Goal: Obtain resource: Obtain resource

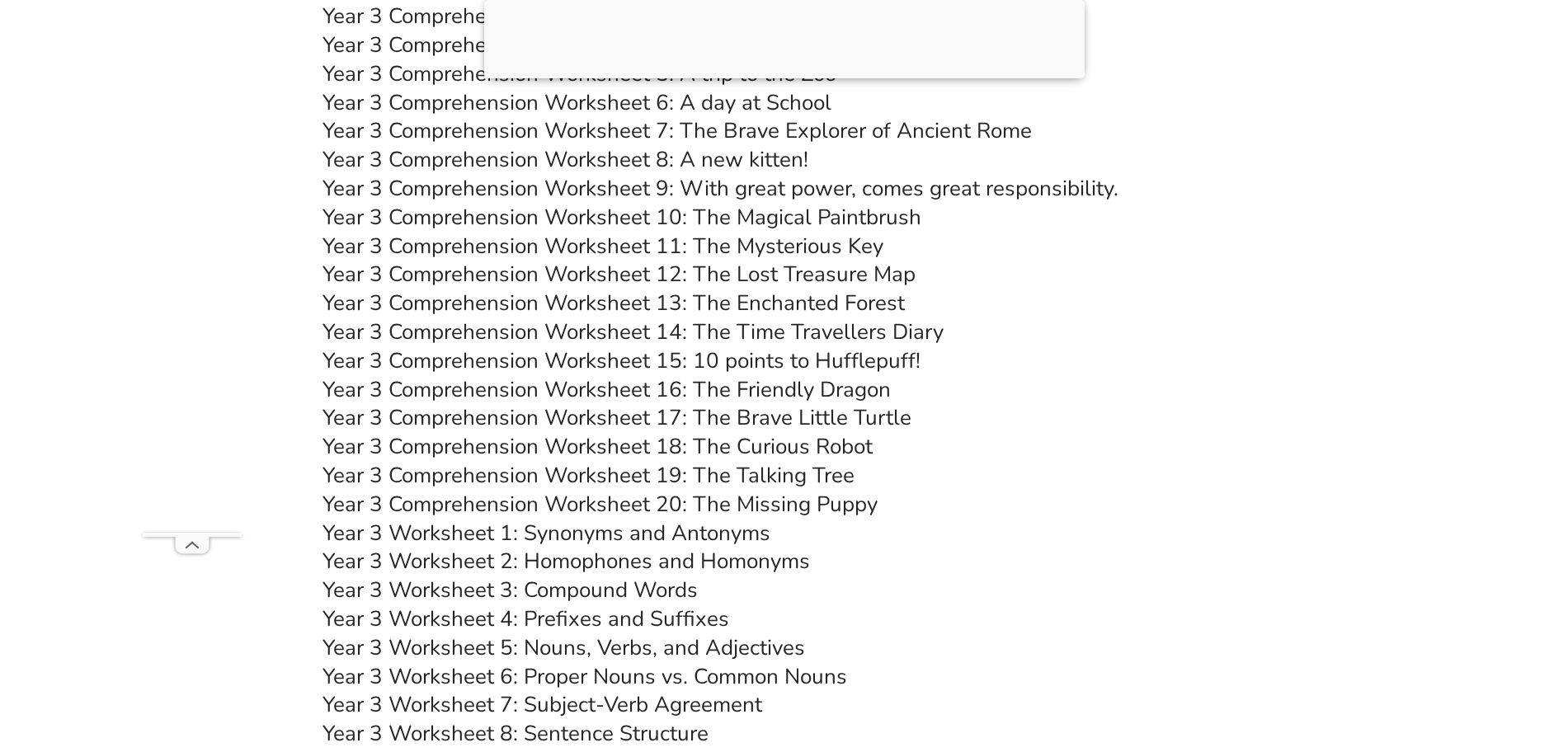
scroll to position [5782, 0]
click at [735, 471] on link "Year 3 Comprehension Worksheet 19: The Talking Tree" at bounding box center [588, 476] width 532 height 29
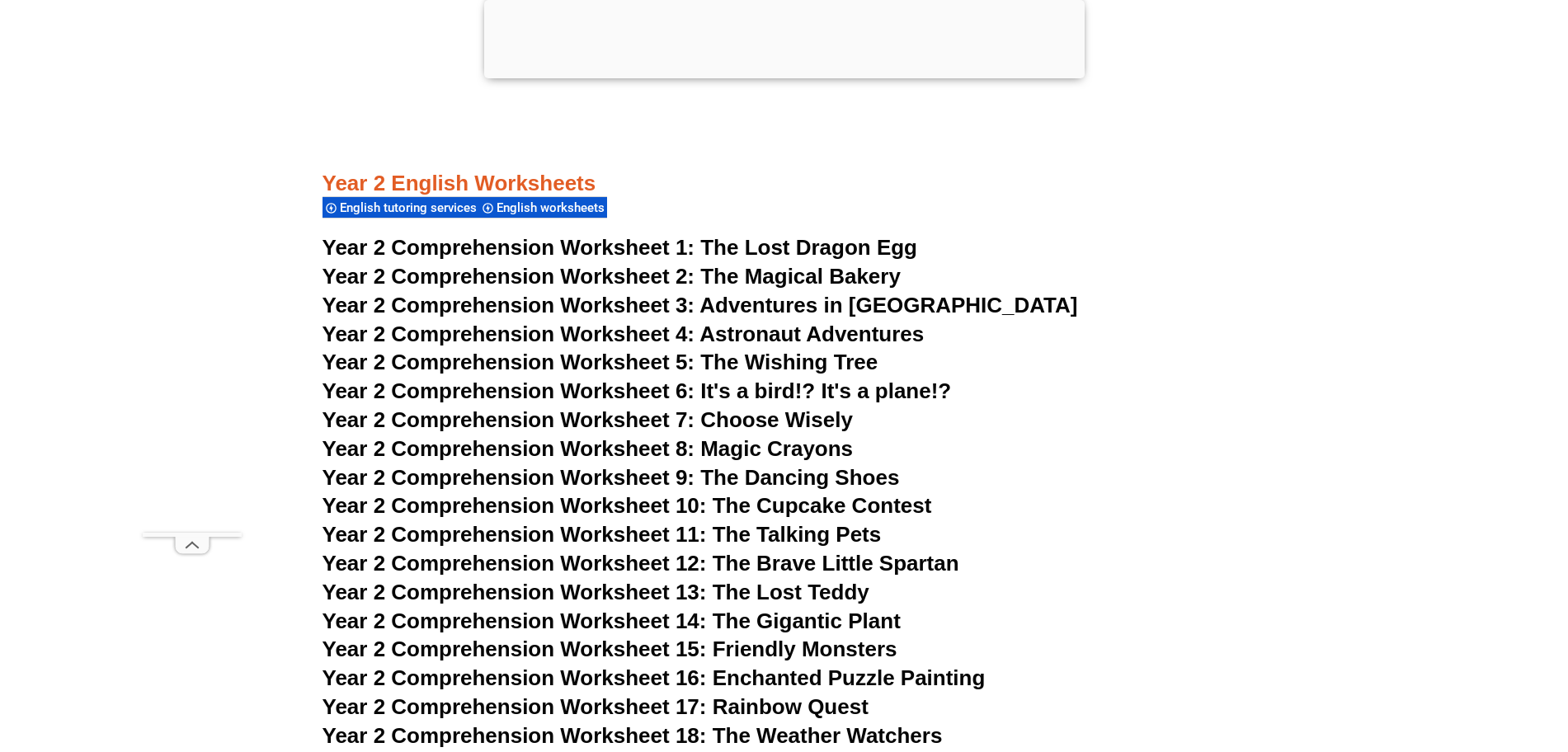
scroll to position [3976, 0]
click at [784, 295] on span "Adventures in [GEOGRAPHIC_DATA]" at bounding box center [888, 304] width 377 height 24
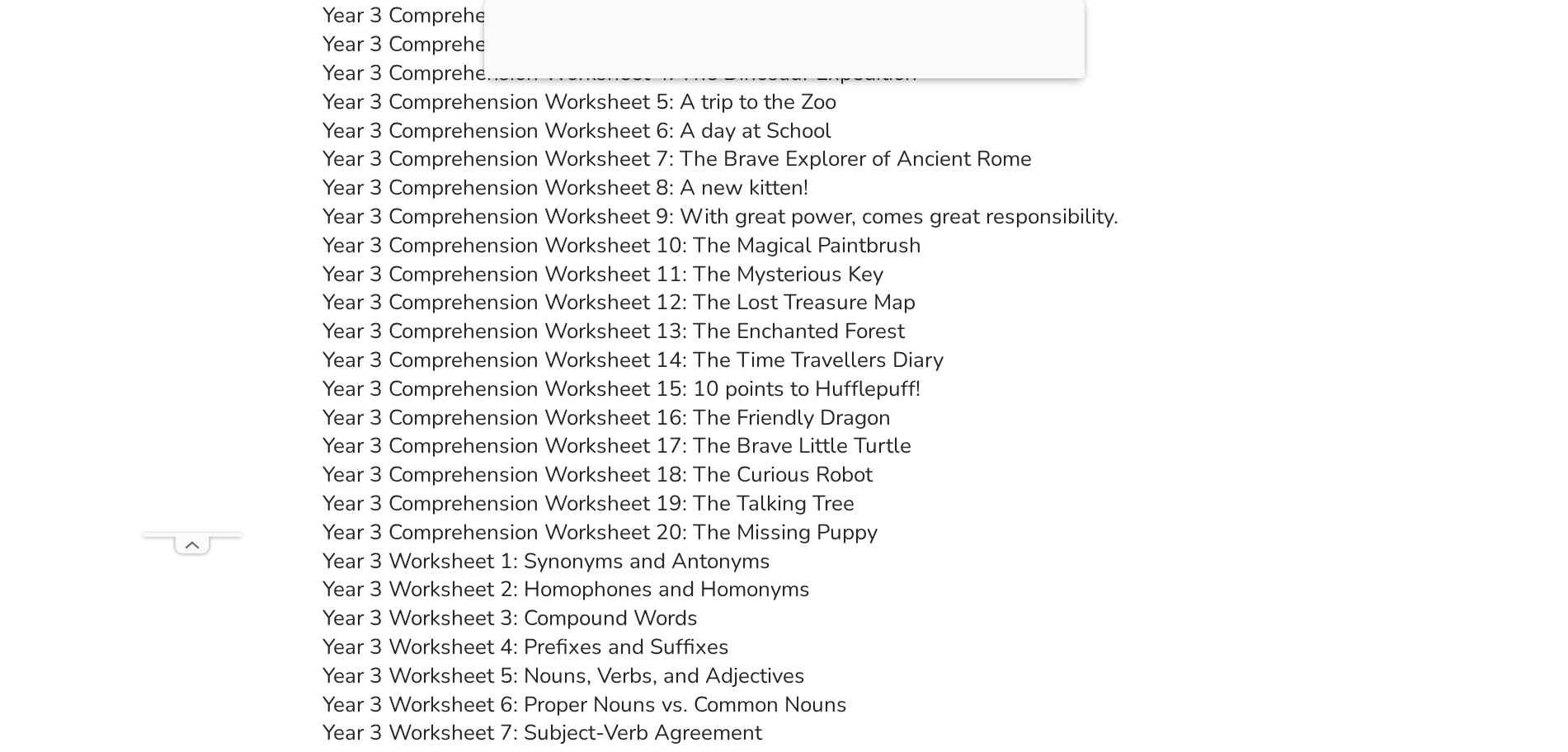
scroll to position [5753, 0]
click at [698, 504] on link "Year 3 Comprehension Worksheet 19: The Talking Tree" at bounding box center [588, 504] width 532 height 29
click at [1110, 322] on h3 "Year 3 Comprehension Worksheet 13: The Enchanted Forest" at bounding box center [785, 332] width 924 height 28
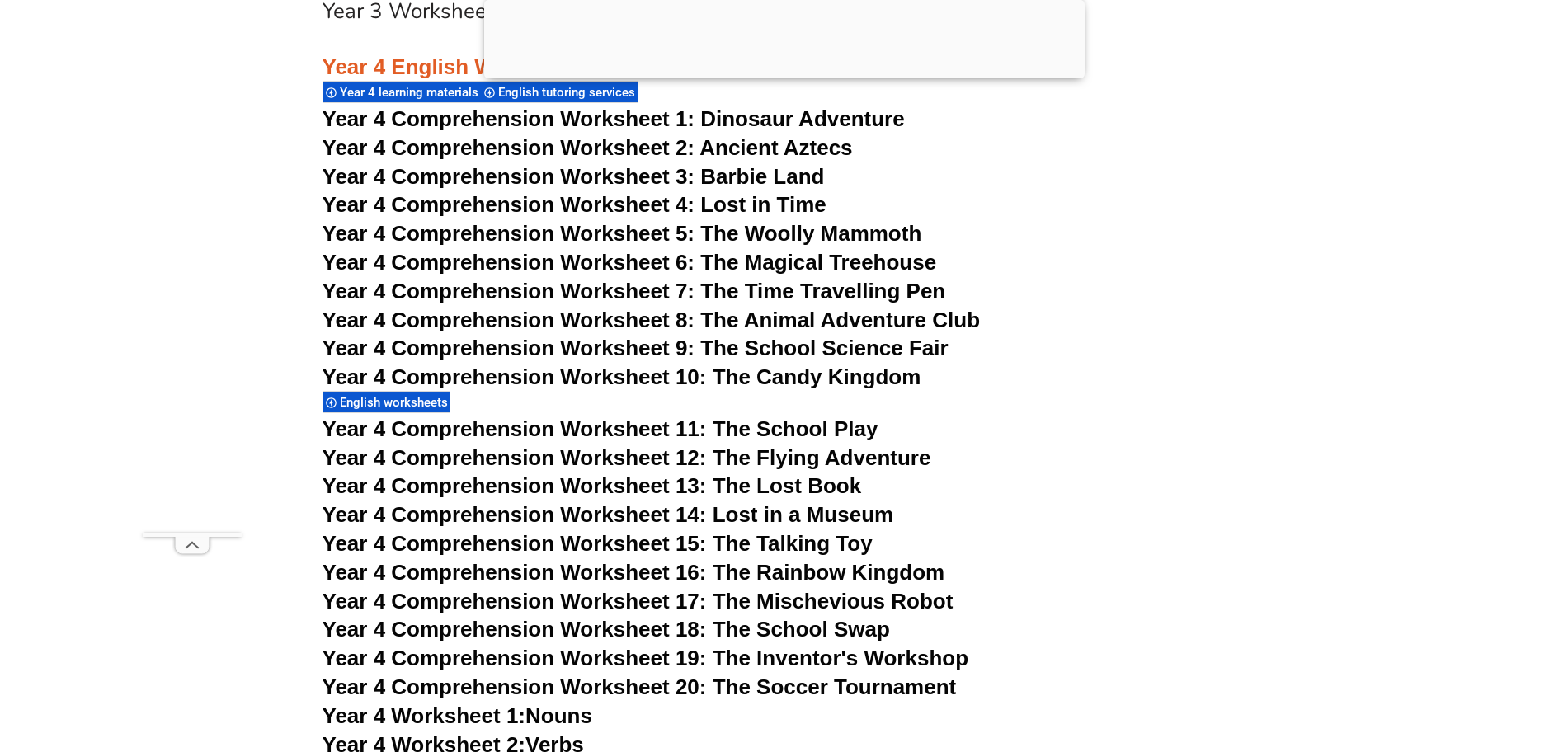
scroll to position [6954, 0]
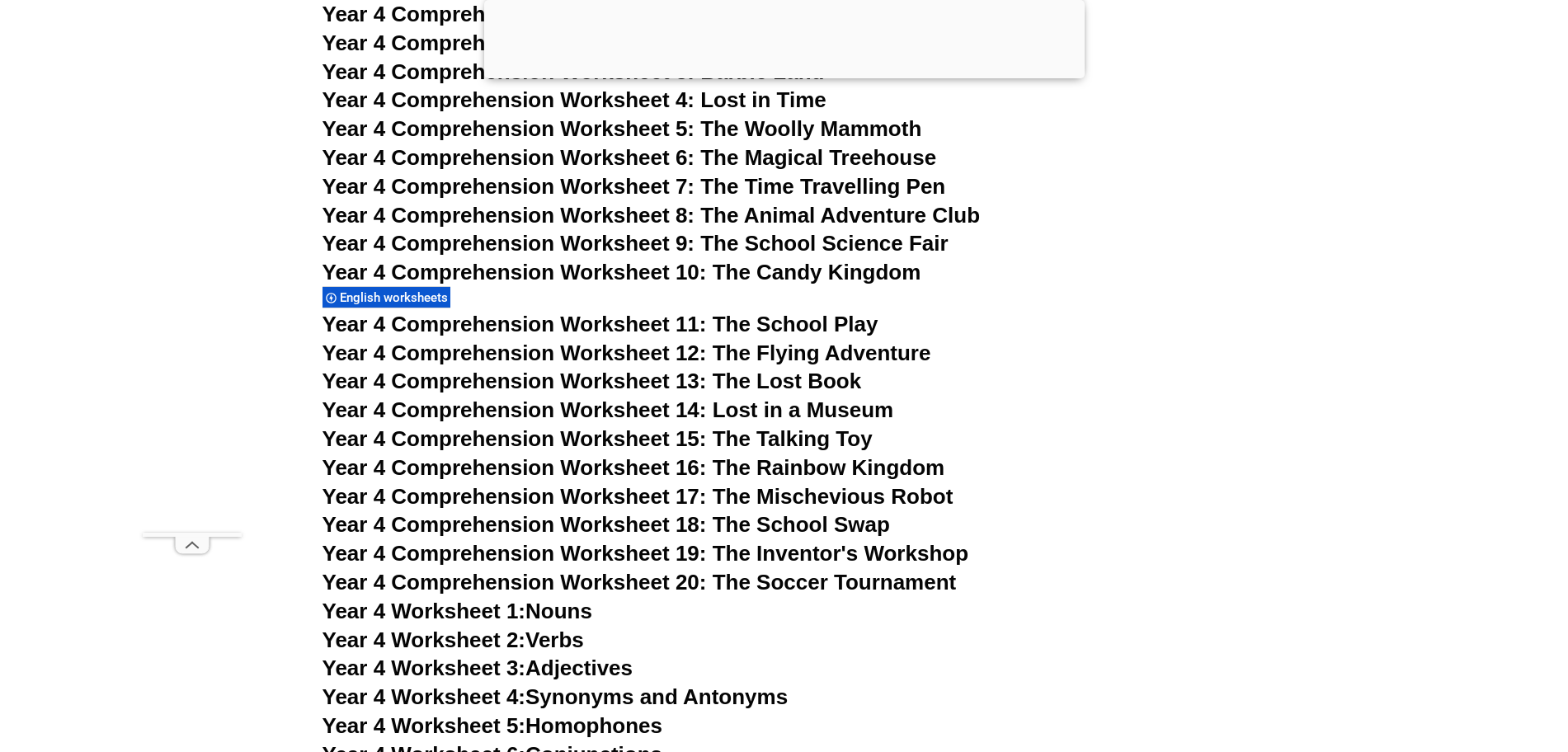
click at [1163, 415] on h3 "Year 4 Comprehension Worksheet 14: Lost in a Museum" at bounding box center [785, 411] width 924 height 28
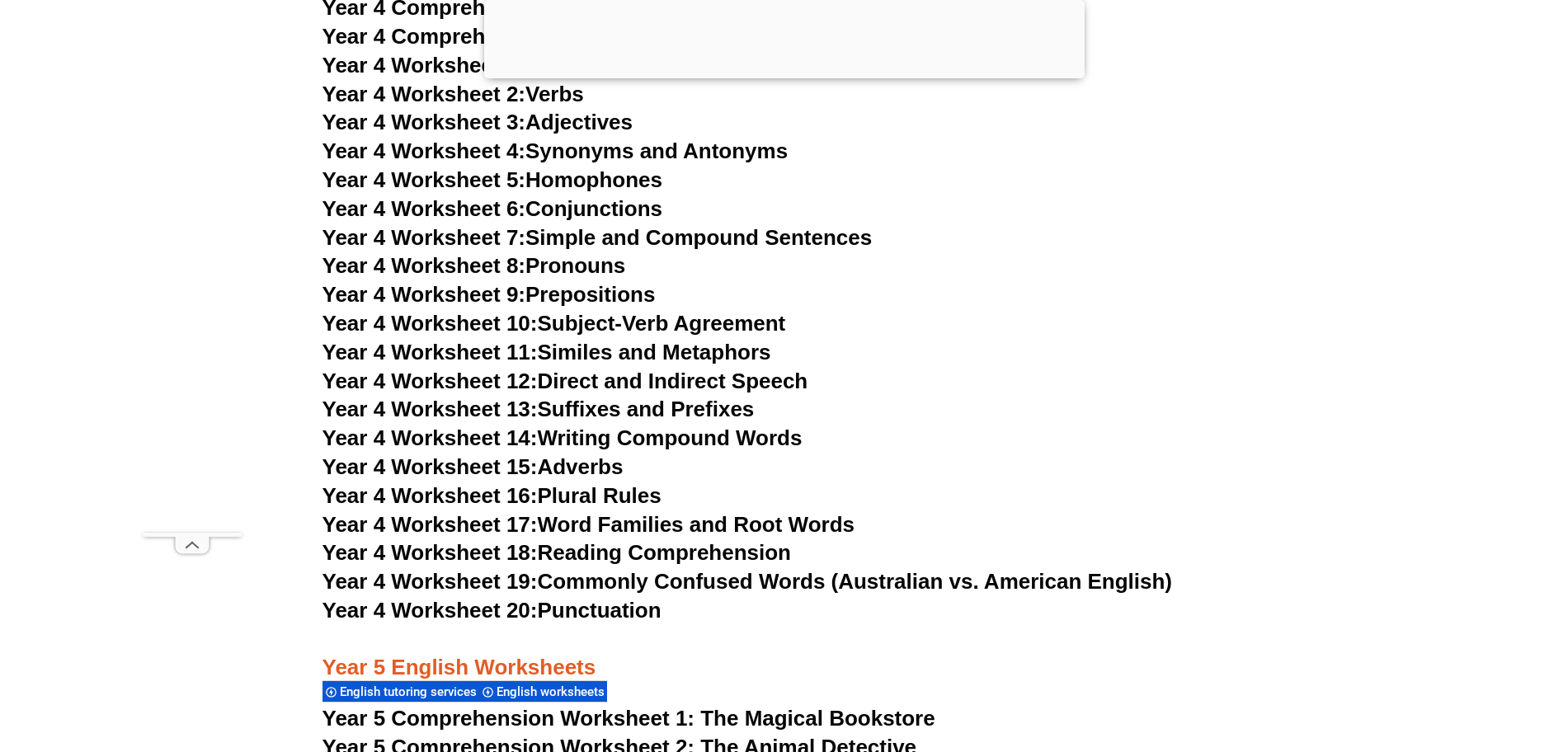
scroll to position [7502, 0]
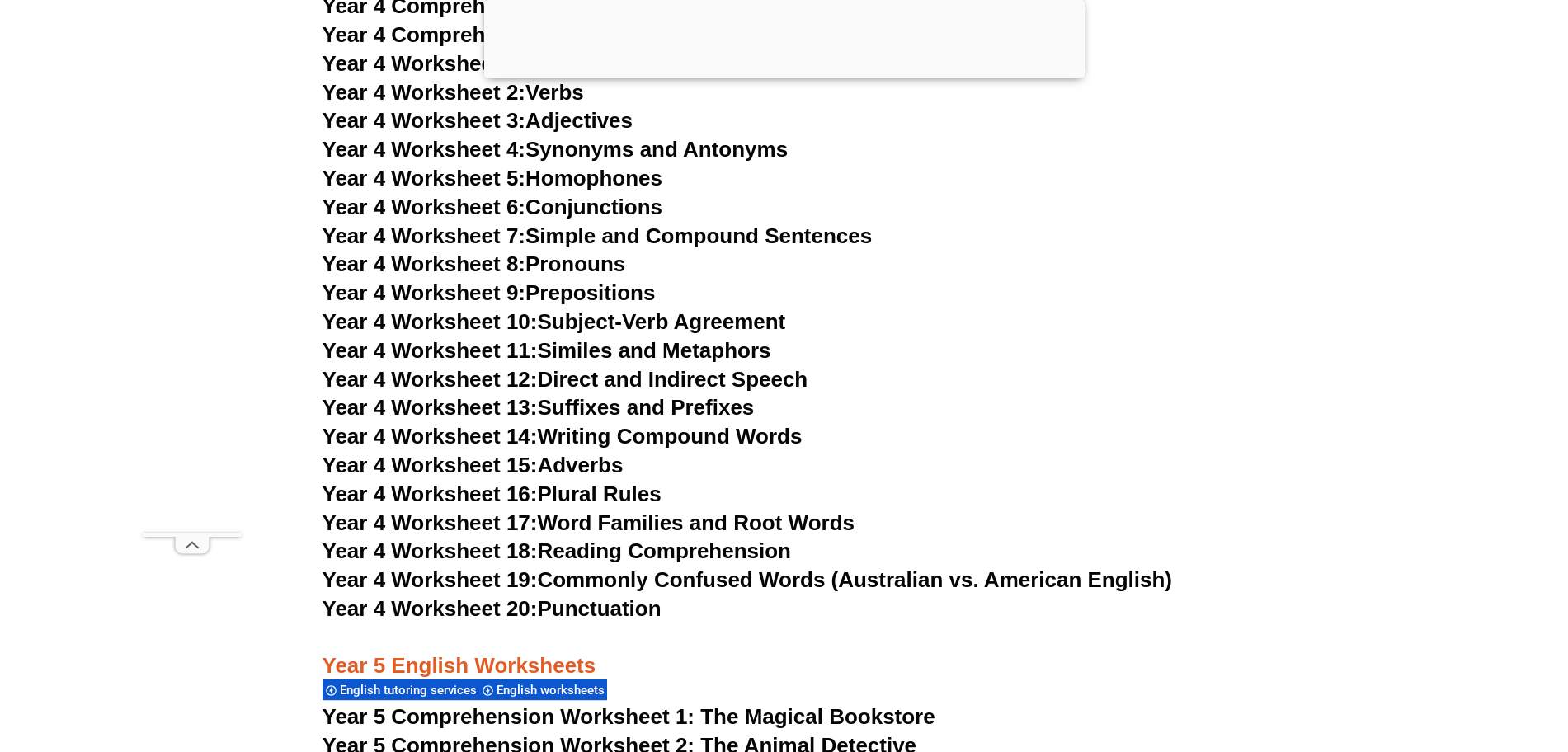
click at [605, 602] on link "Year 4 Worksheet 20: Punctuation" at bounding box center [492, 609] width 339 height 24
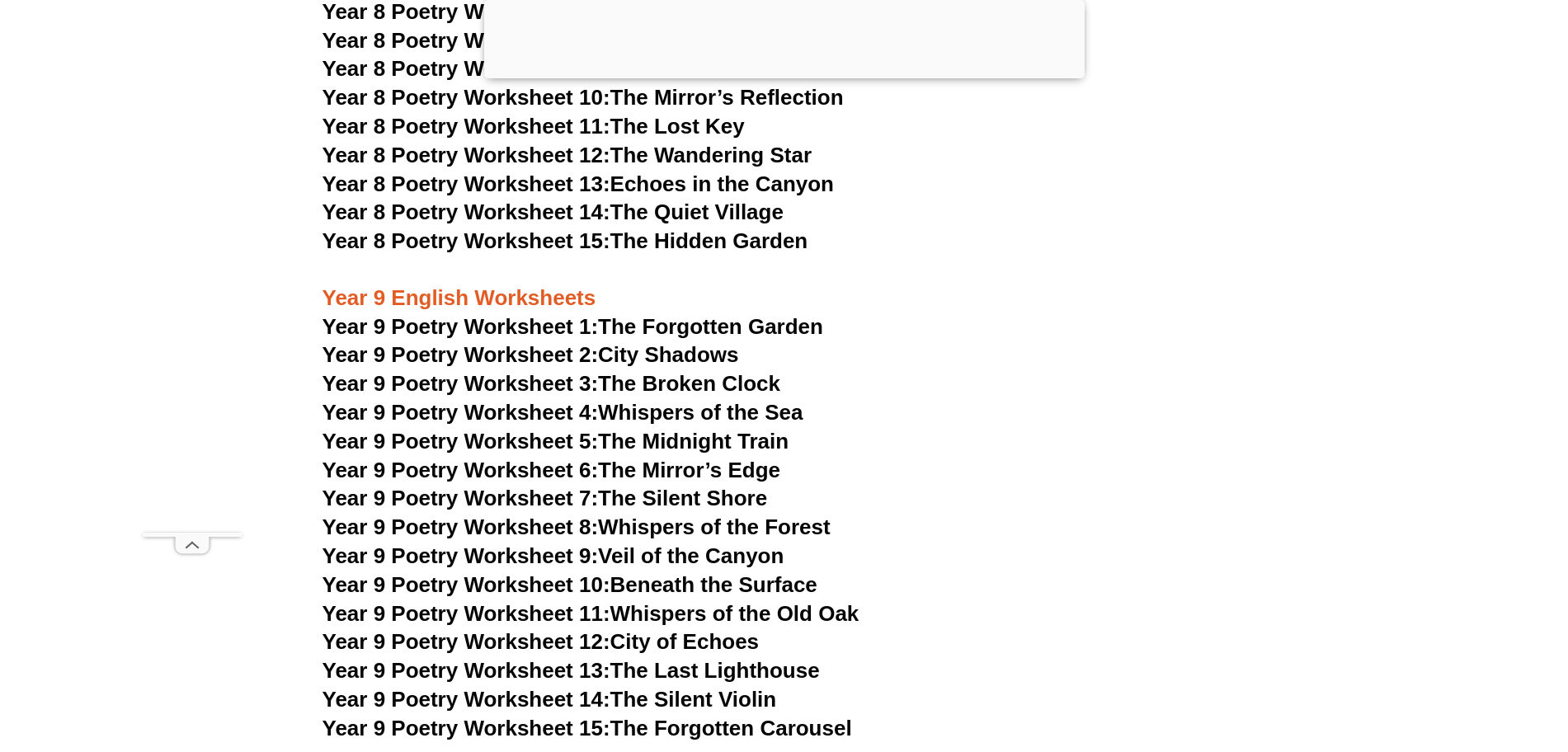
scroll to position [11377, 0]
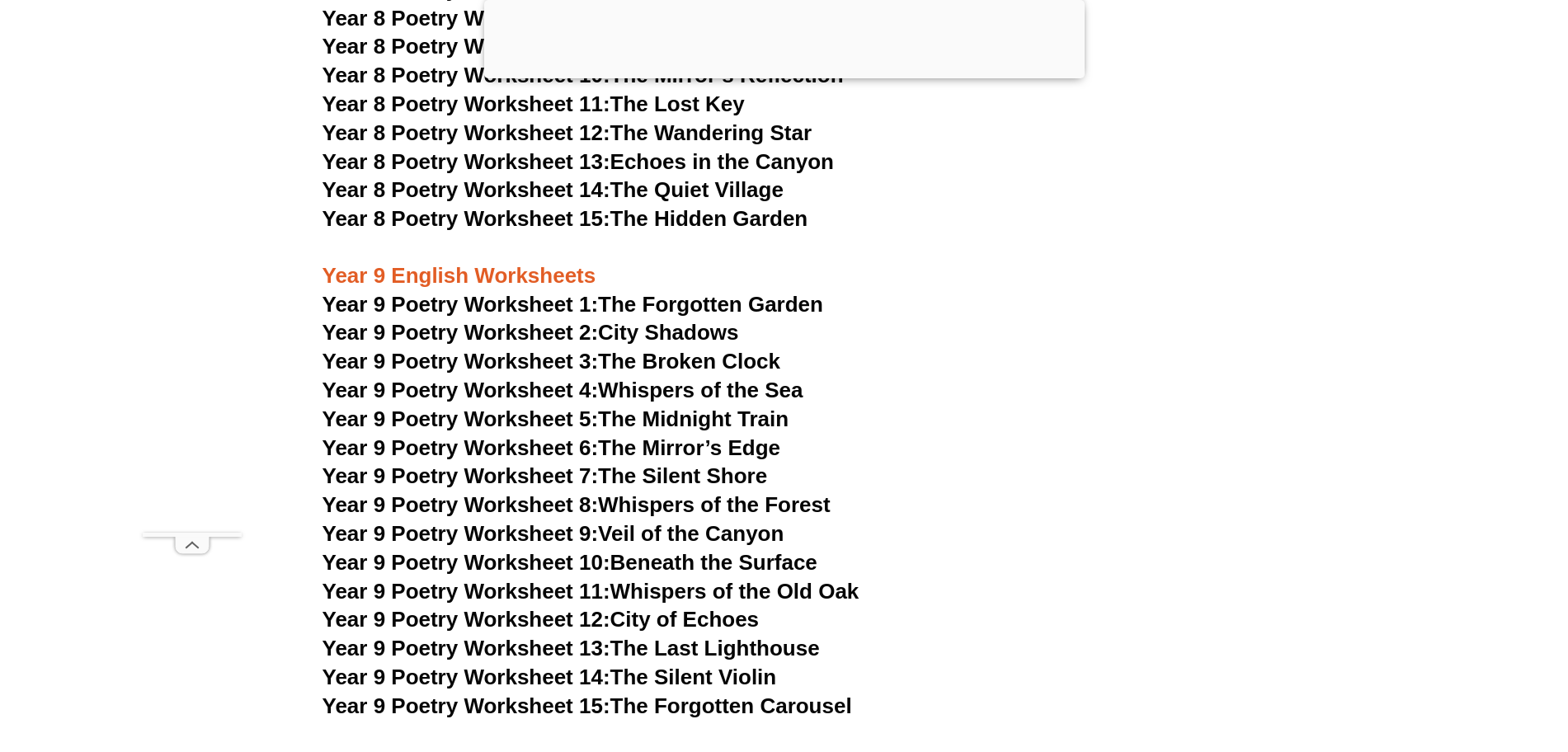
click at [729, 521] on link "Year 9 Poetry Worksheet 9: Veil of the Canyon" at bounding box center [553, 534] width 462 height 24
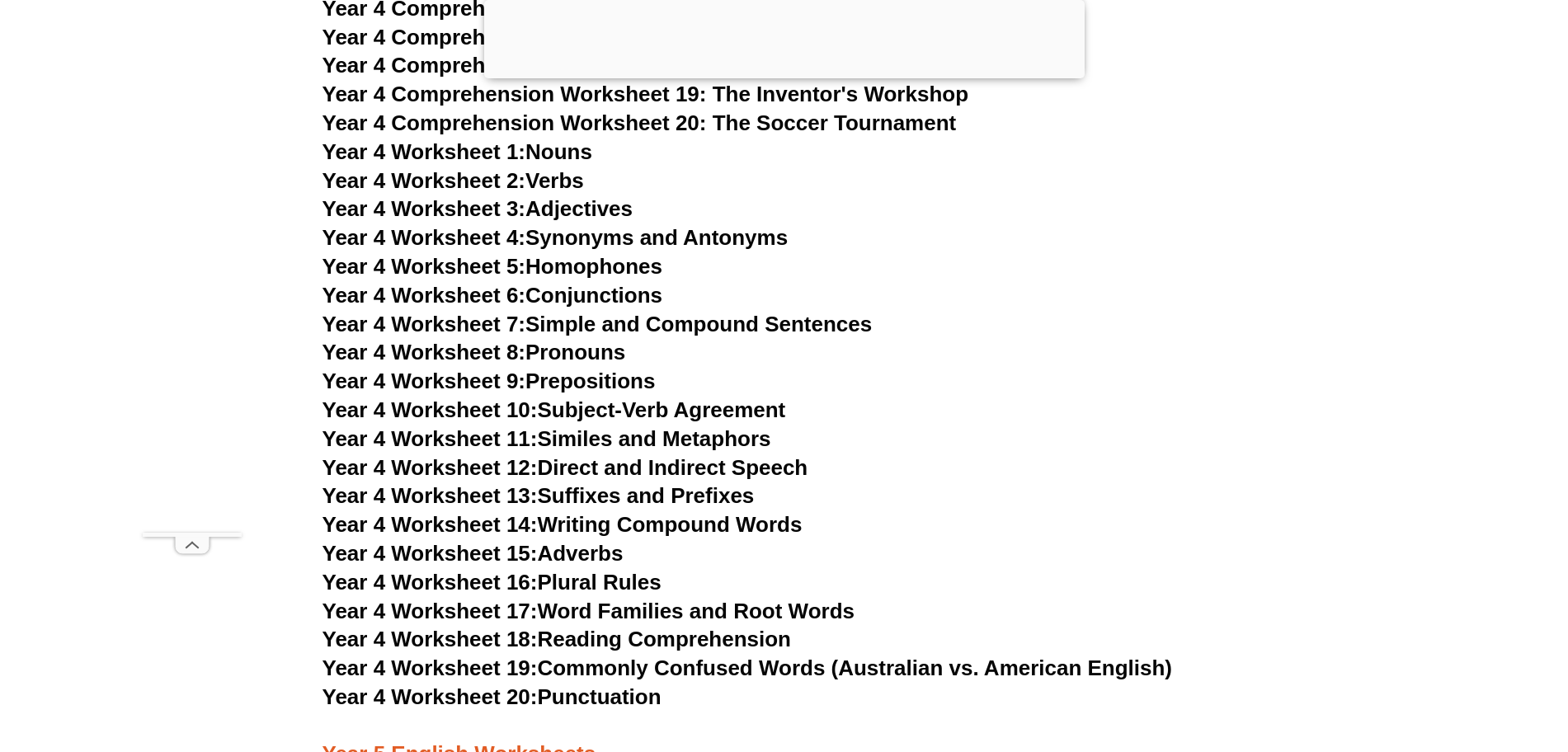
scroll to position [7412, 0]
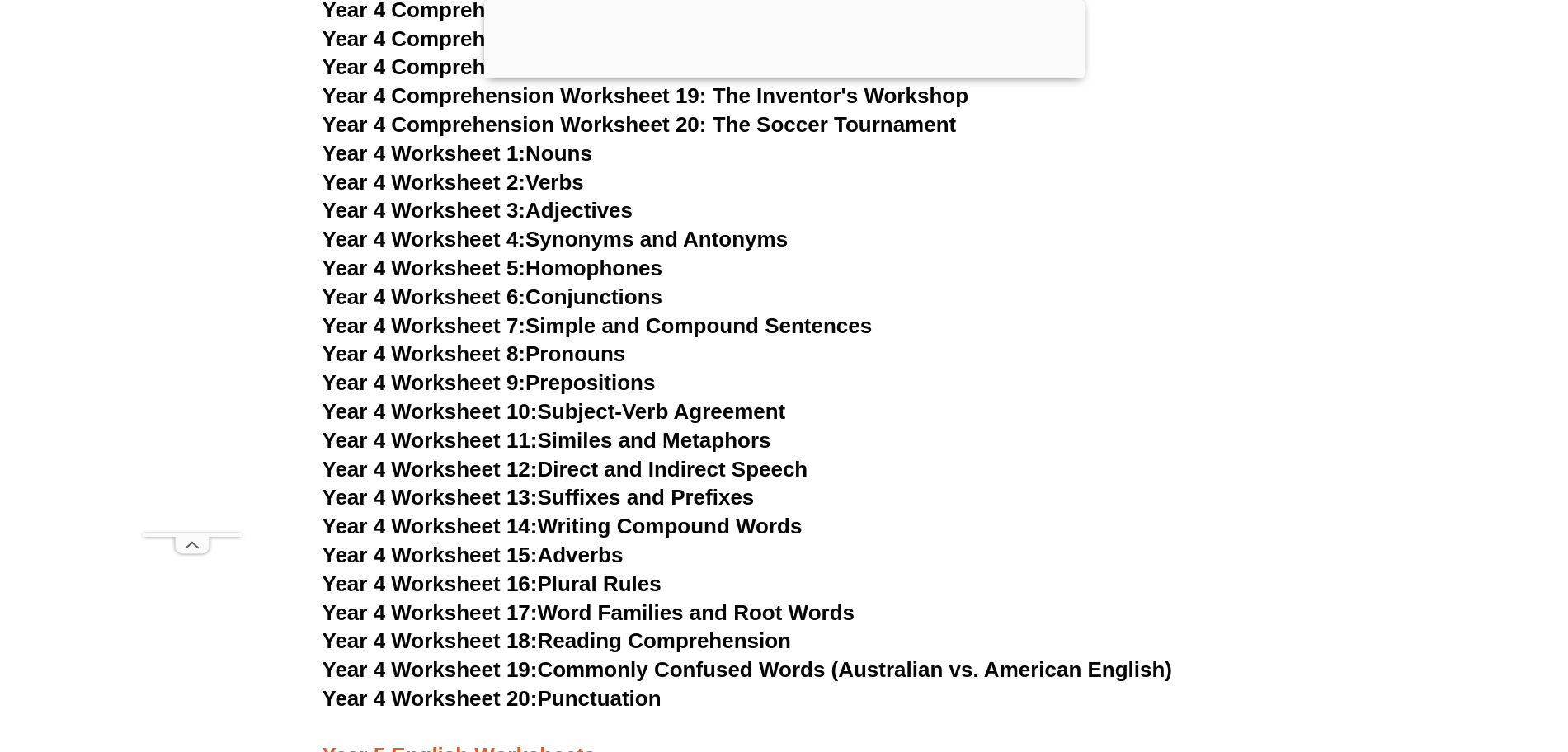
click at [569, 213] on link "Year 4 Worksheet 3: Adjectives" at bounding box center [478, 210] width 311 height 24
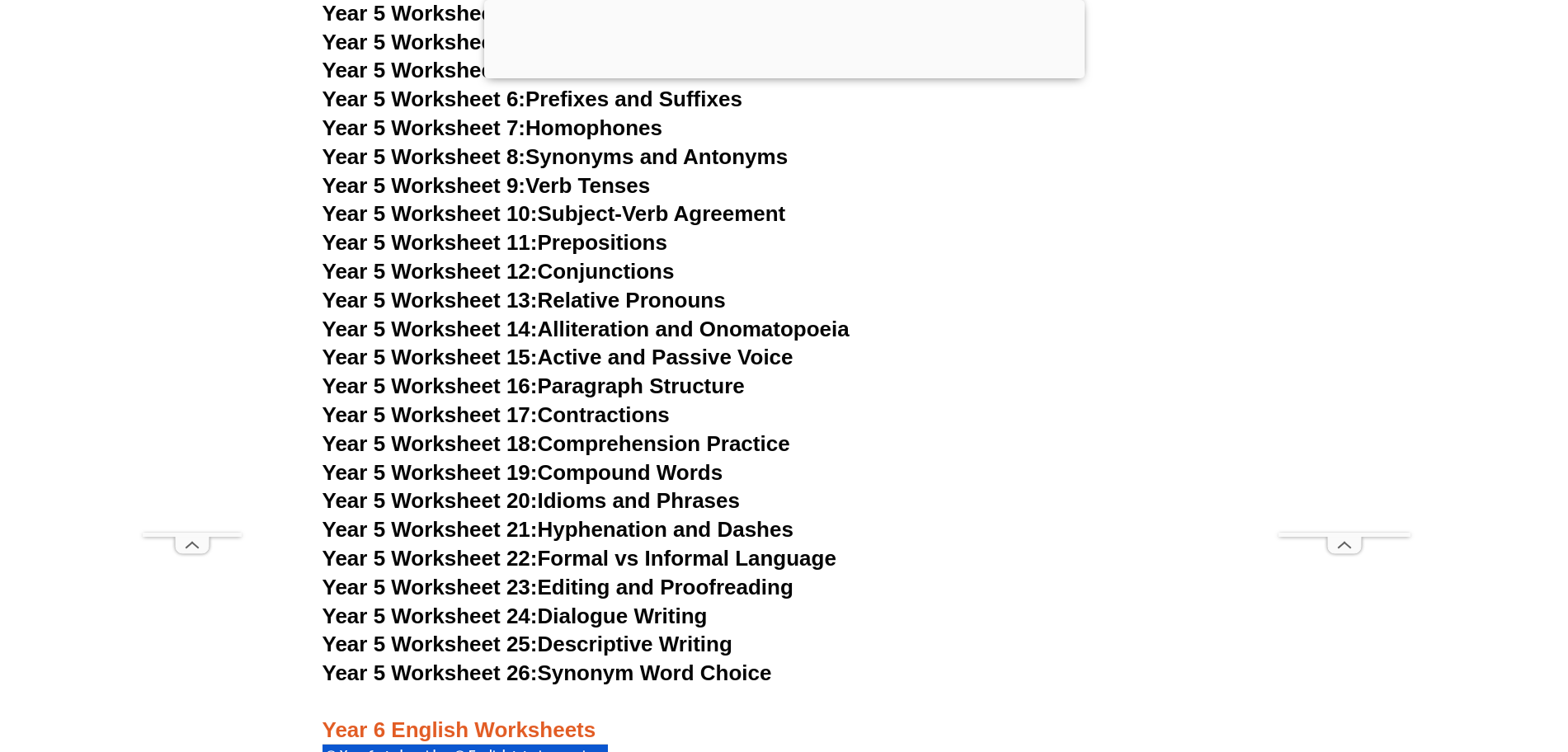
scroll to position [8665, 0]
click at [710, 584] on link "Year 5 Worksheet 23: Editing and Proofreading" at bounding box center [558, 586] width 471 height 24
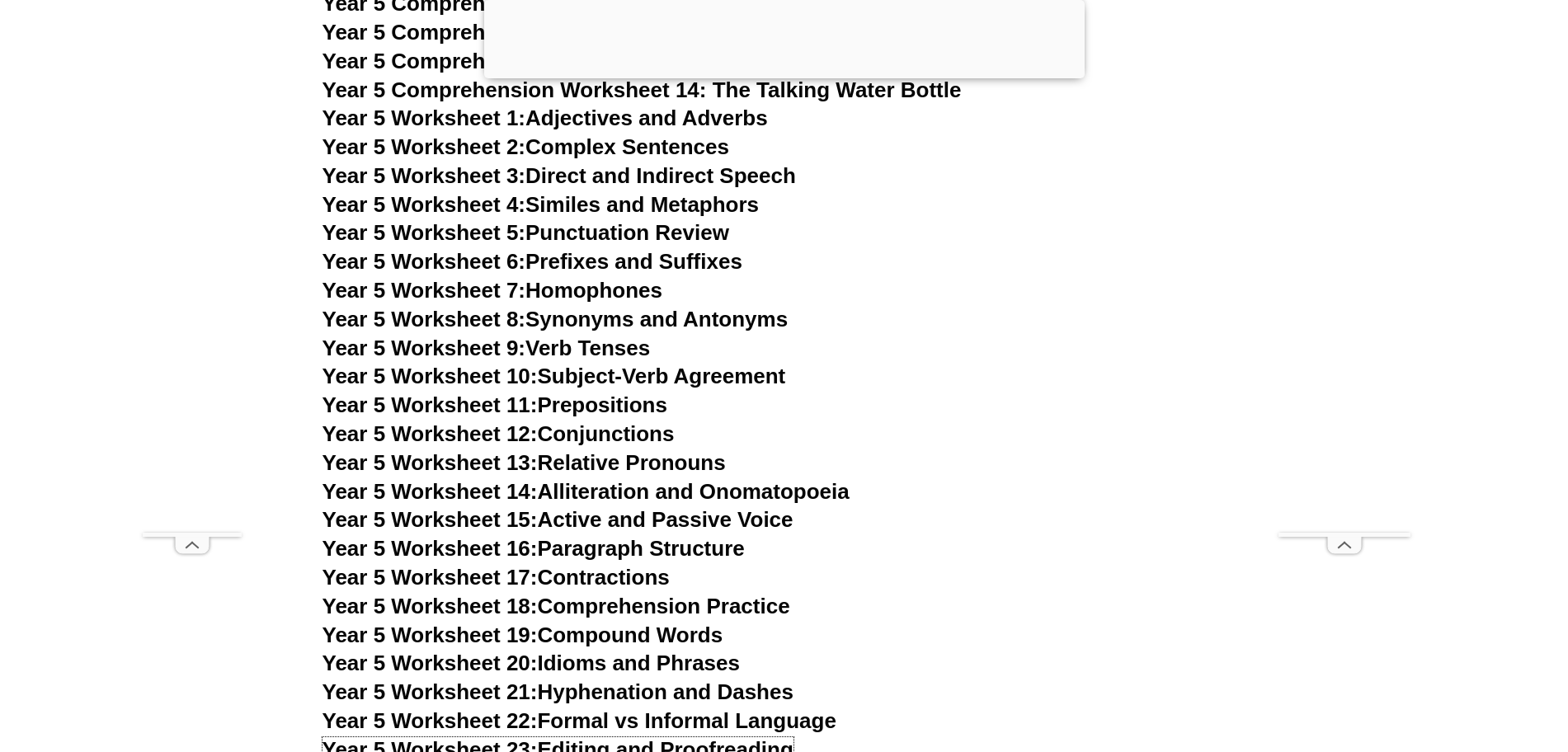
scroll to position [8499, 0]
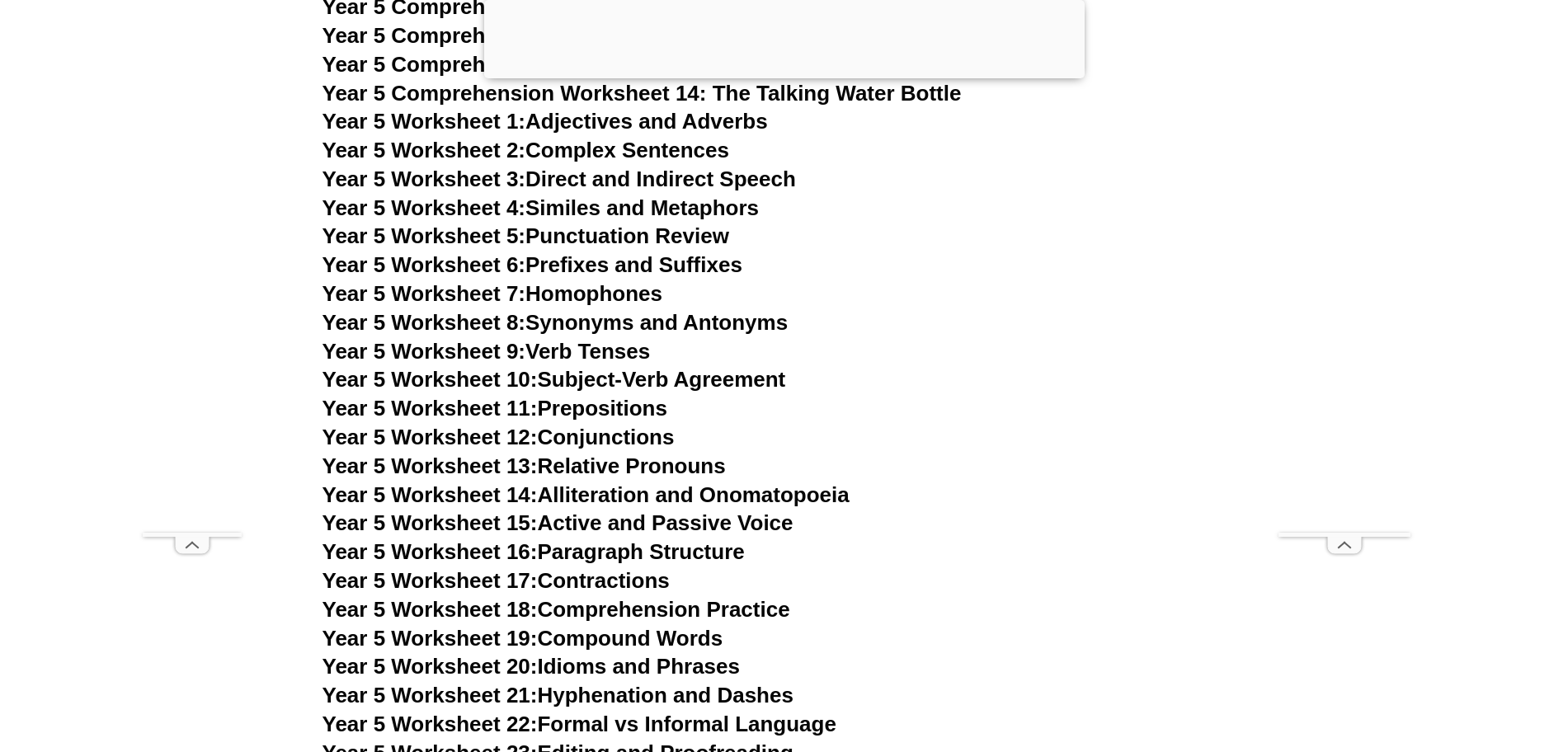
click at [712, 236] on link "Year 5 Worksheet 5: Punctuation Review" at bounding box center [526, 236] width 407 height 24
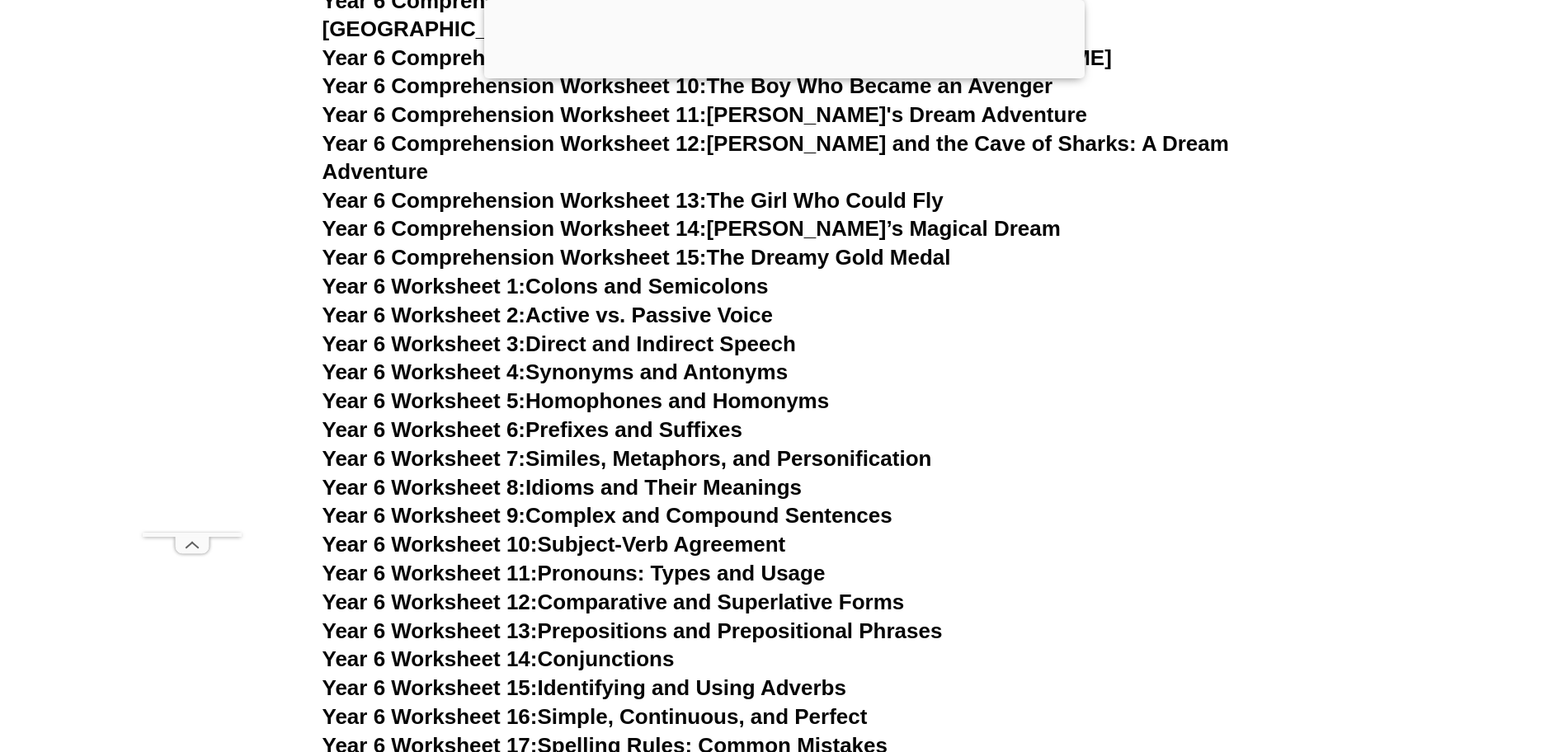
scroll to position [9623, 0]
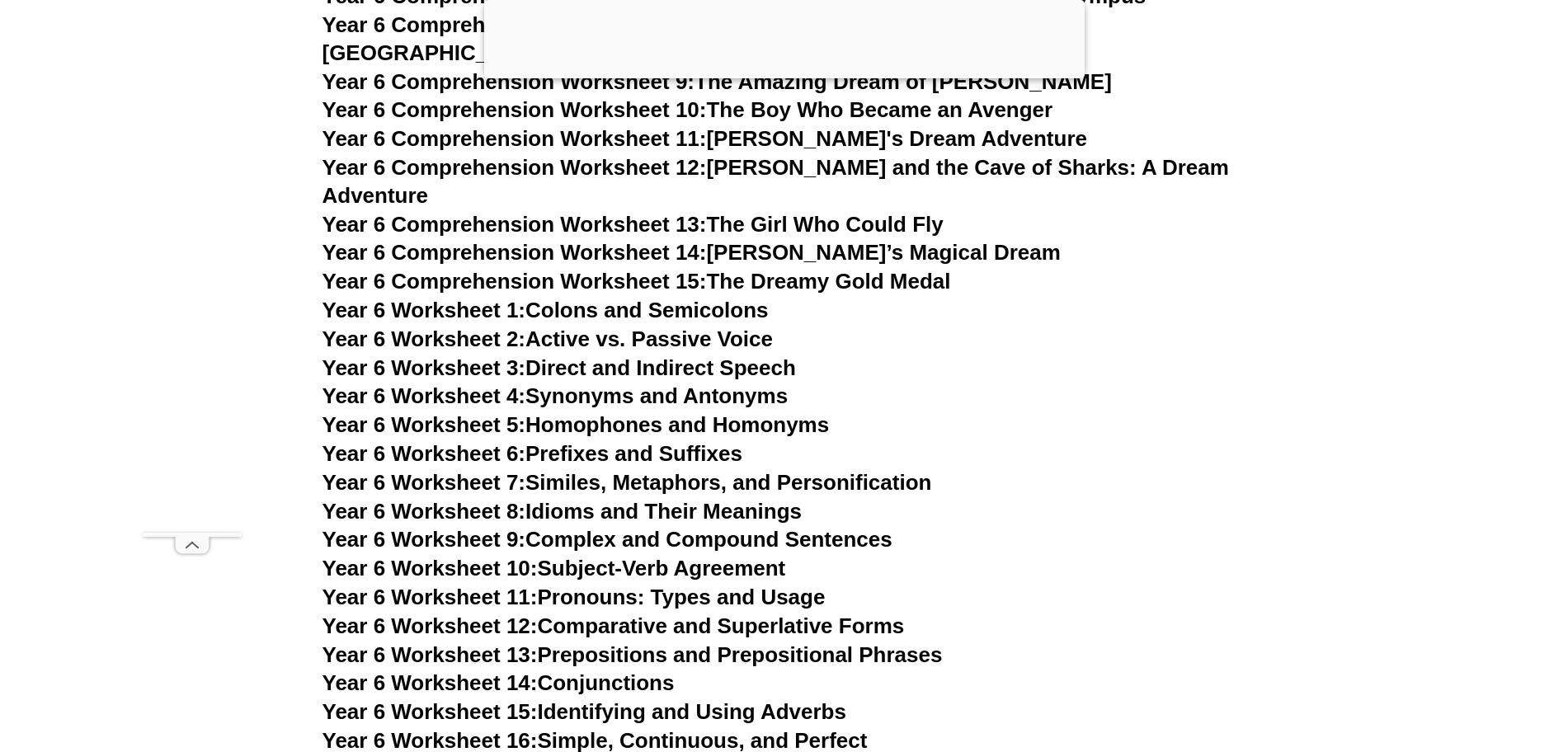
click at [824, 728] on link "Year 6 Worksheet 16: Simple, Continuous, and Perfect" at bounding box center [595, 741] width 545 height 24
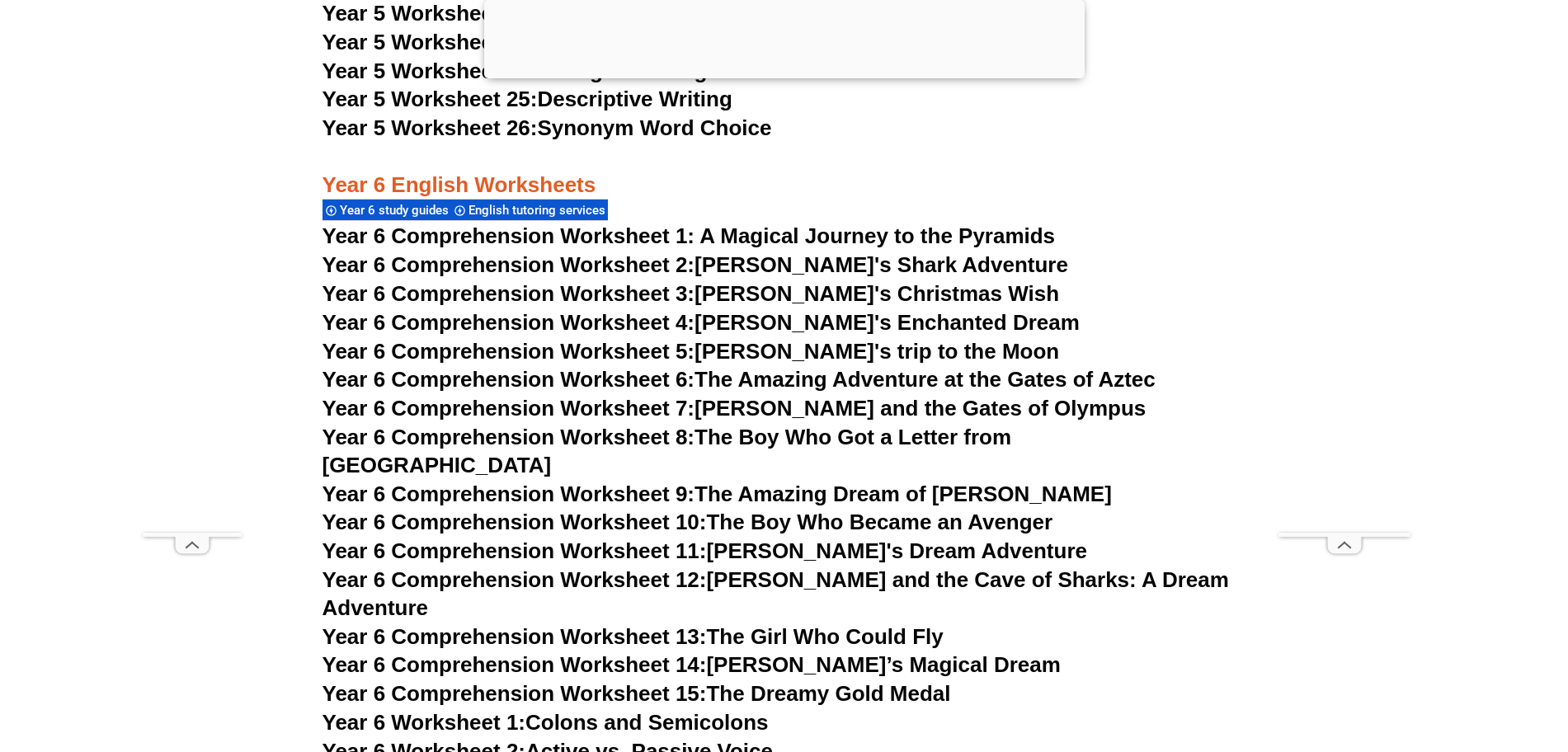
scroll to position [9225, 0]
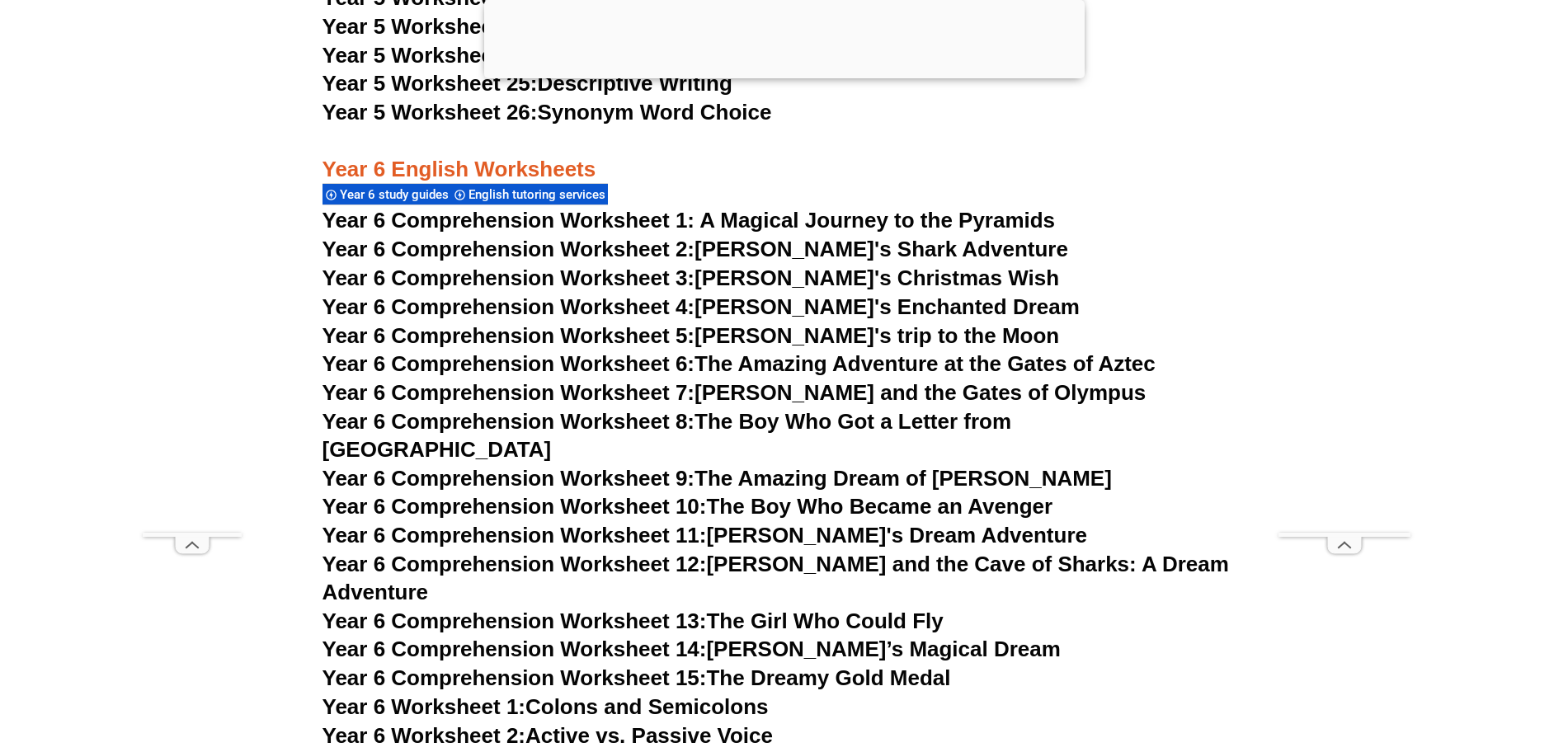
click at [857, 334] on link "Year 6 Comprehension Worksheet 5: [PERSON_NAME]'s trip to the Moon" at bounding box center [691, 336] width 737 height 24
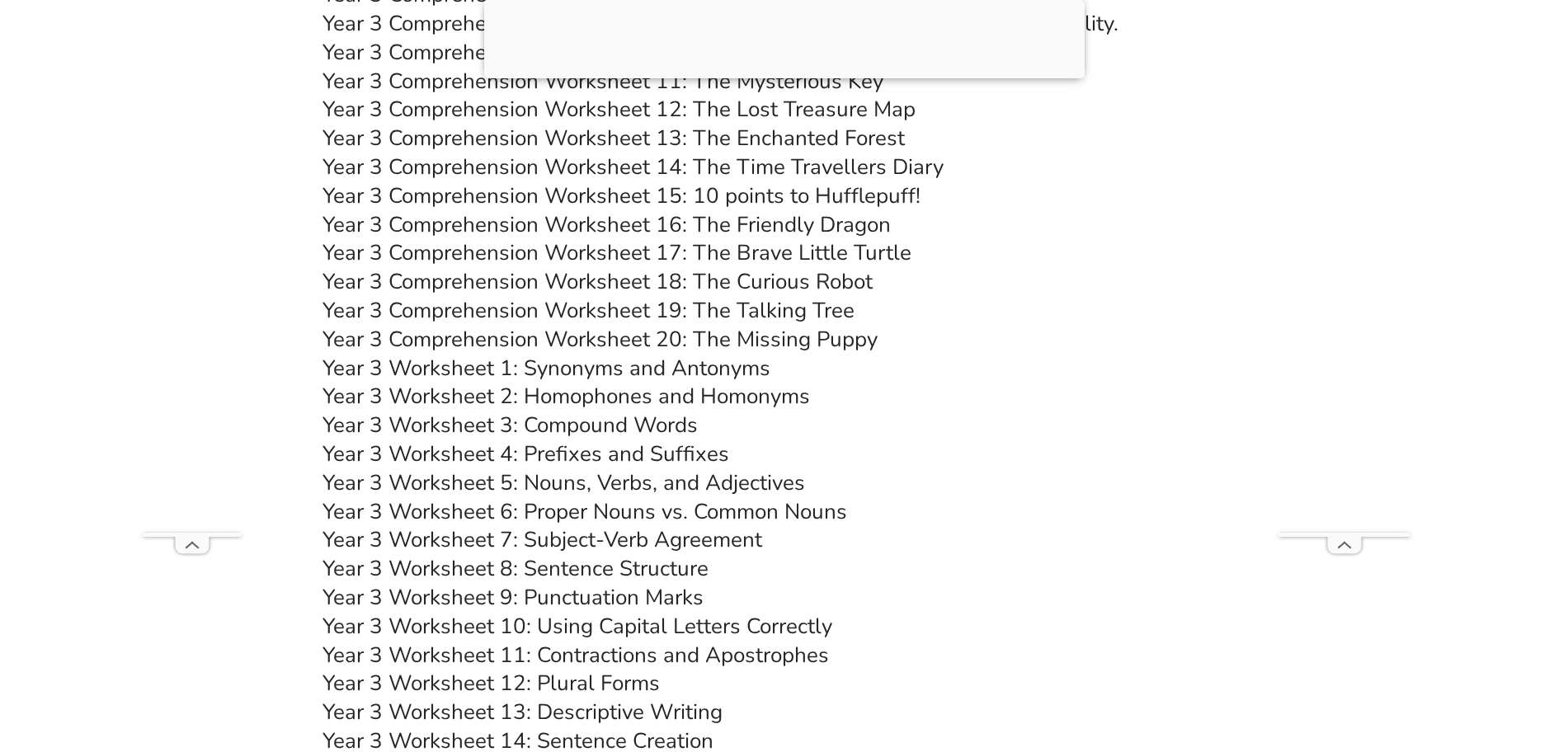
scroll to position [5910, 0]
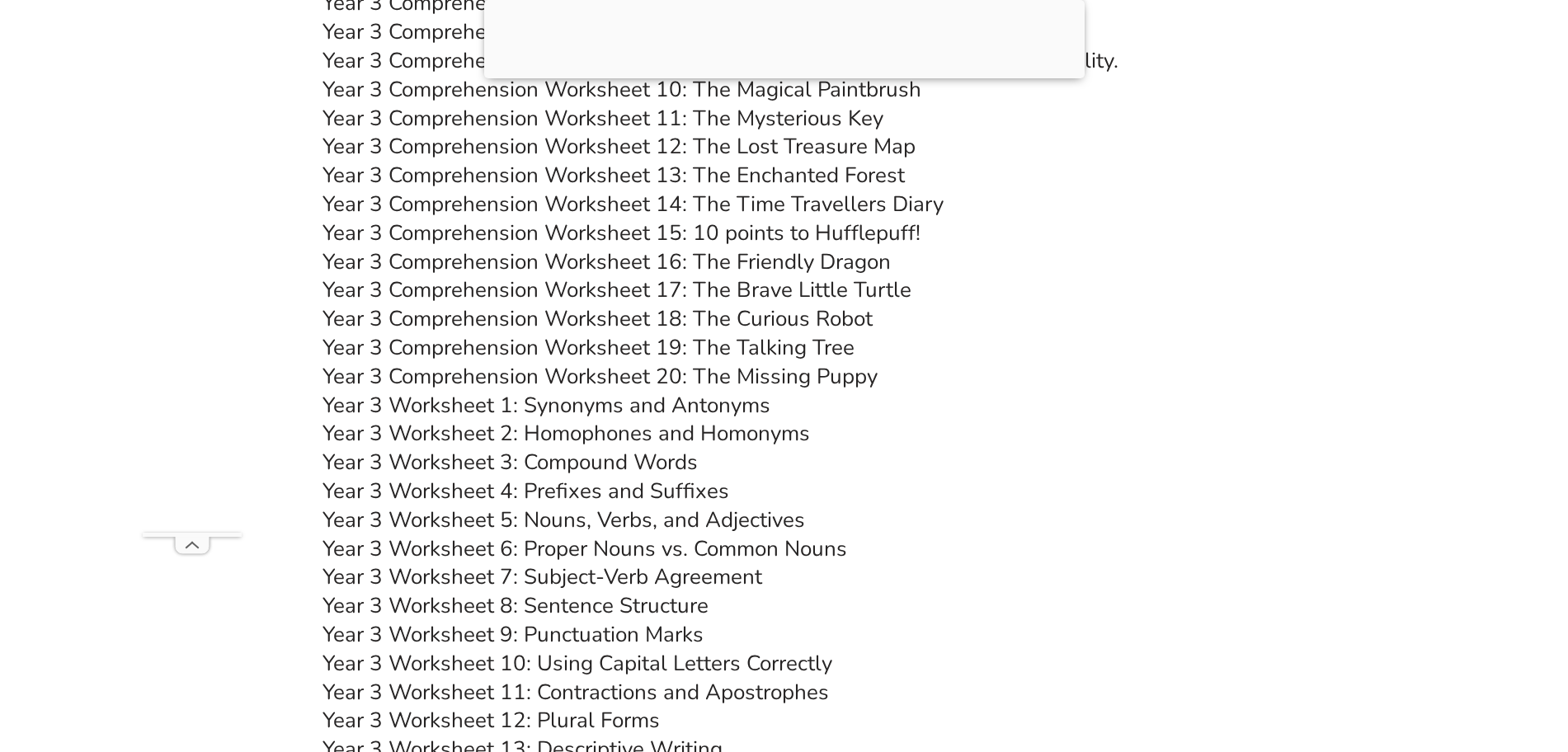
click at [726, 378] on link "Year 3 Comprehension Worksheet 20: The Missing Puppy" at bounding box center [600, 376] width 555 height 29
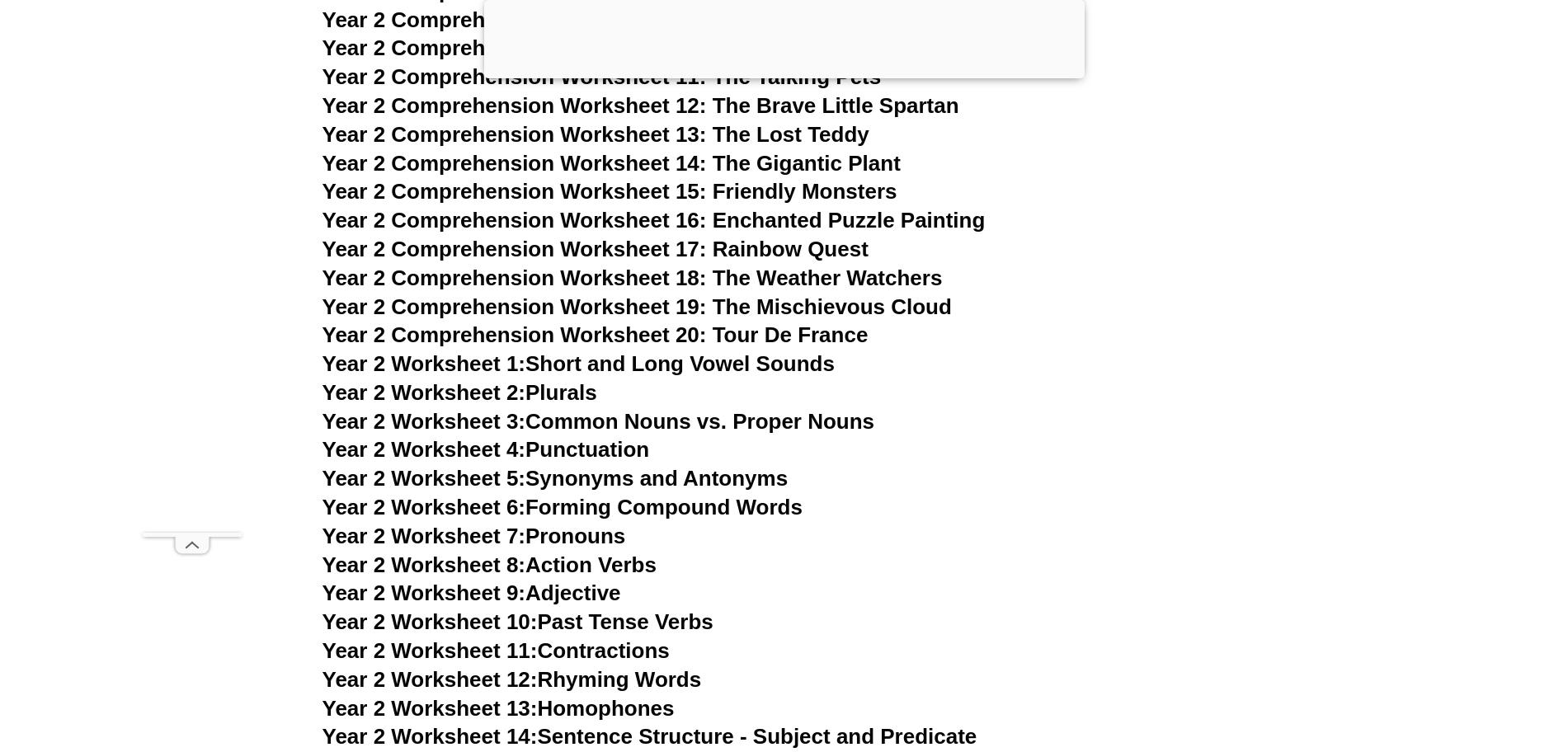
scroll to position [4434, 0]
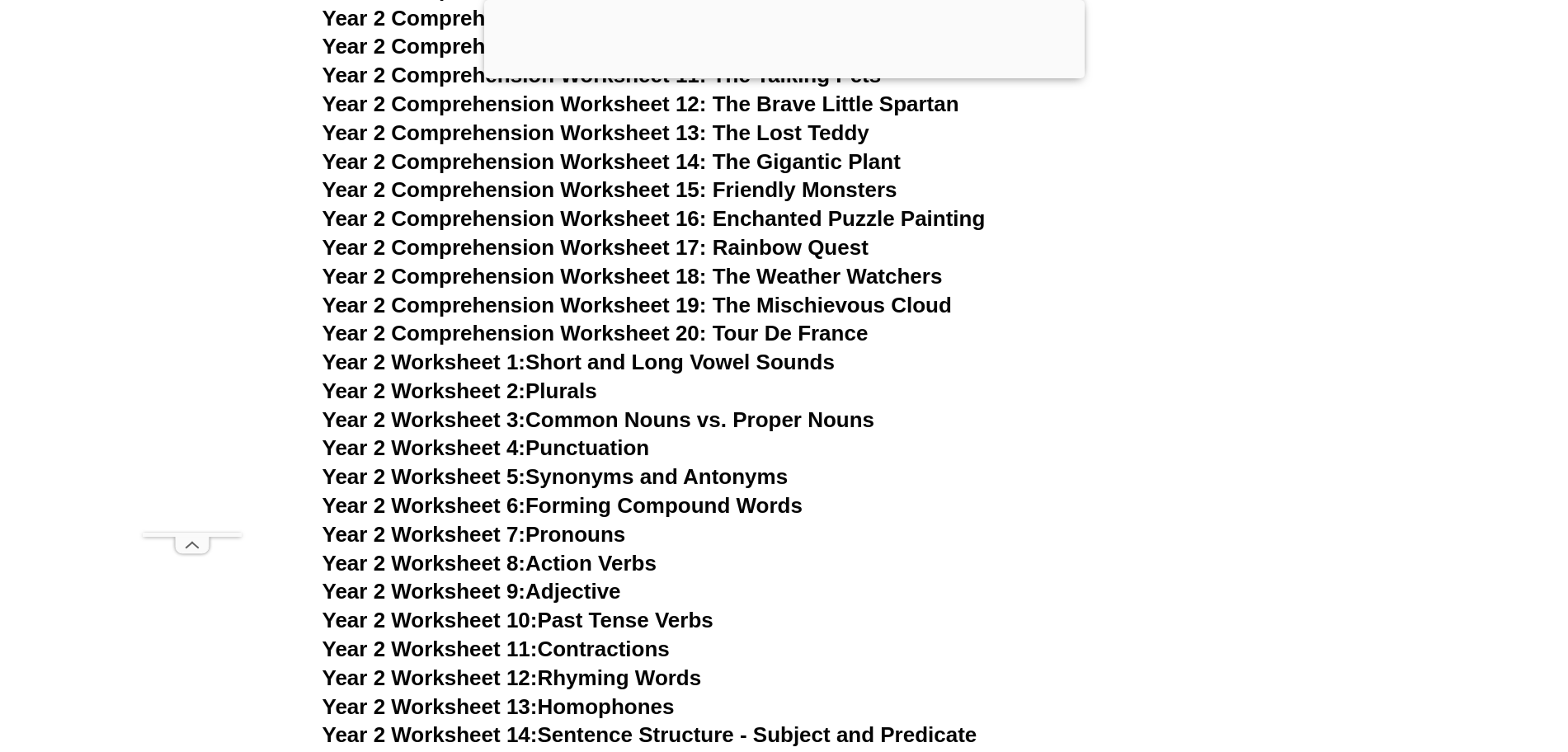
click at [727, 304] on span "Year 2 Comprehension Worksheet 19: The Mischievous Cloud" at bounding box center [637, 305] width 630 height 24
click at [637, 296] on span "Year 2 Comprehension Worksheet 19: The Mischievous Cloud" at bounding box center [637, 305] width 630 height 24
click at [604, 307] on span "Year 2 Comprehension Worksheet 19: The Mischievous Cloud" at bounding box center [637, 305] width 630 height 24
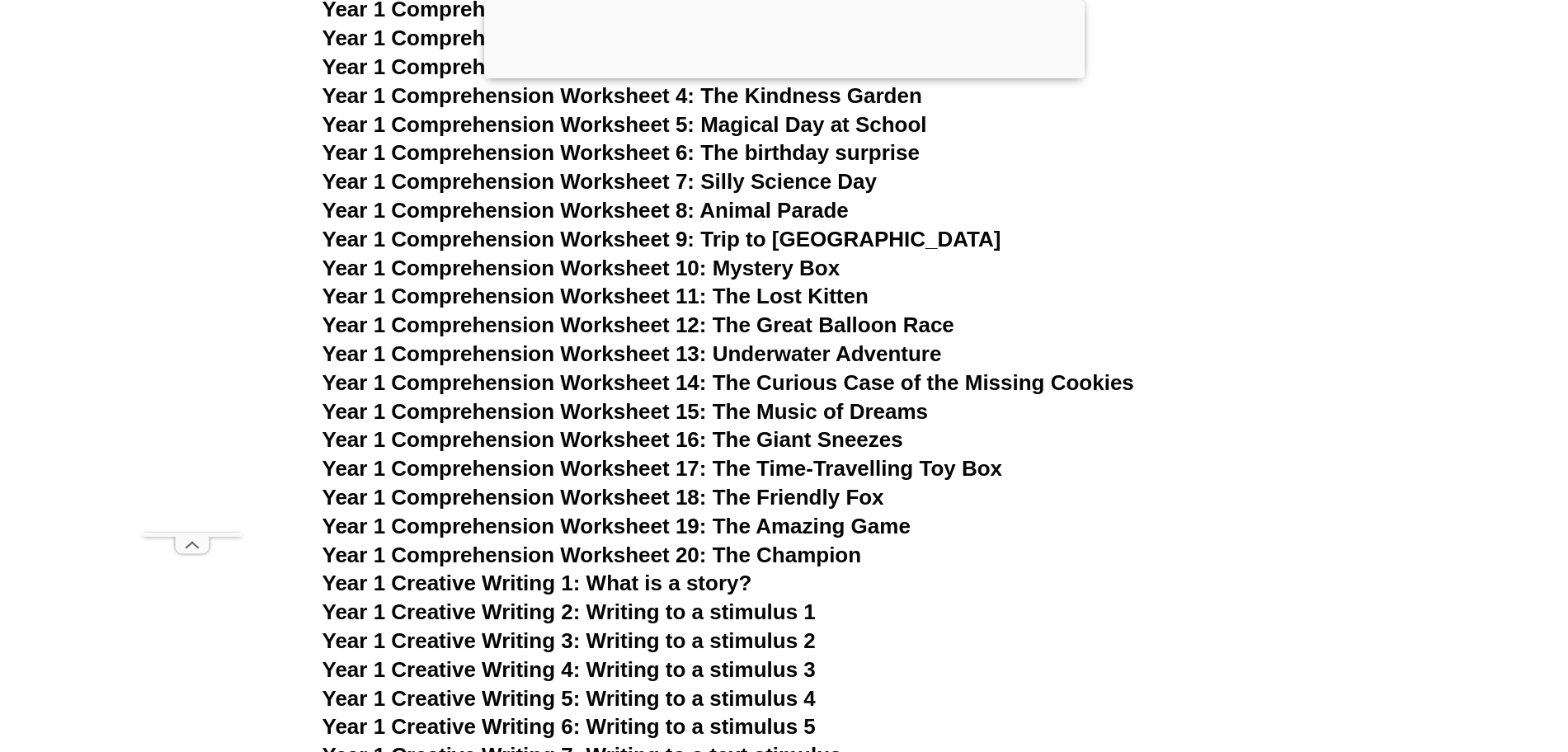
scroll to position [1994, 0]
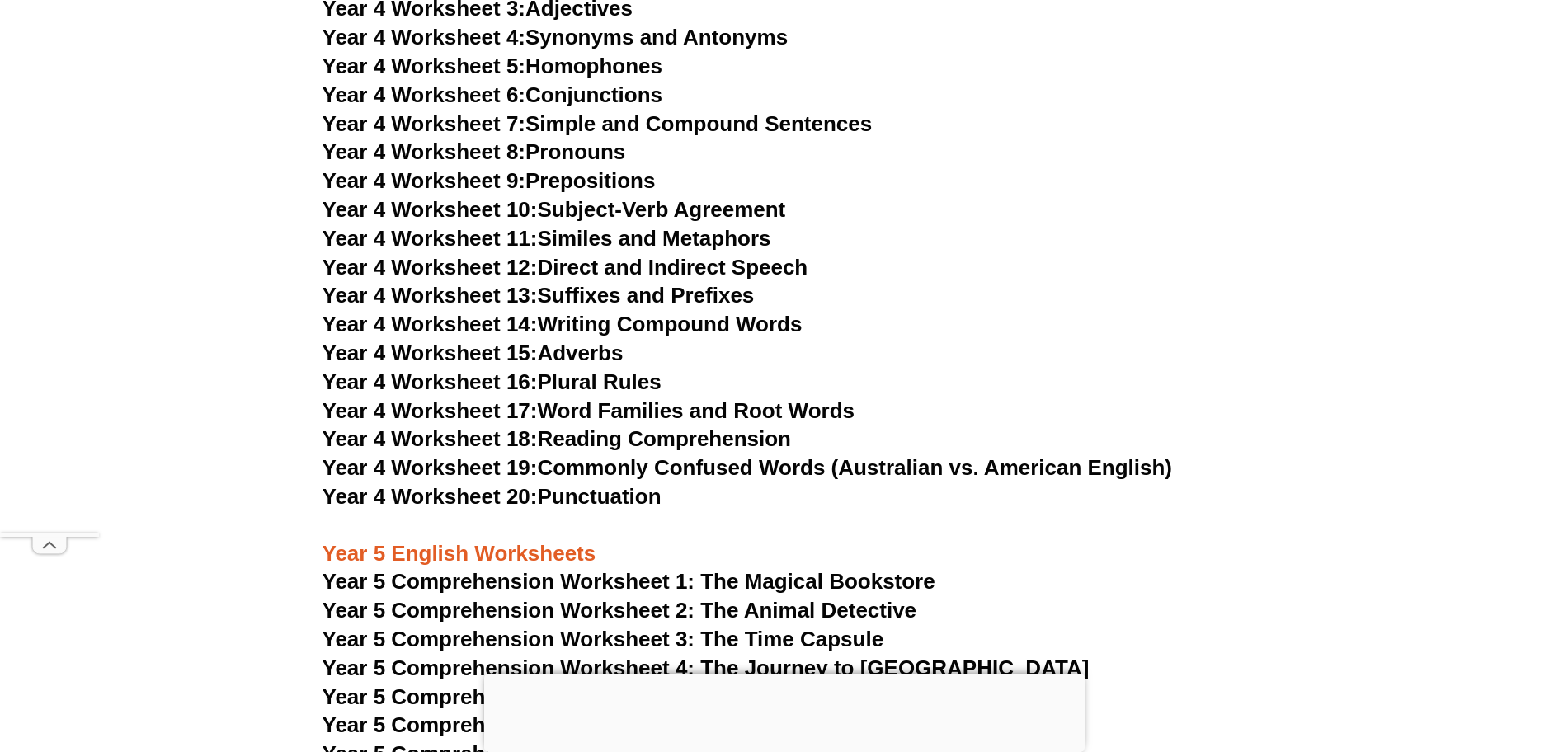
scroll to position [7368, 0]
click at [595, 494] on link "Year 4 Worksheet 20: Punctuation" at bounding box center [492, 497] width 339 height 24
